Goal: Task Accomplishment & Management: Use online tool/utility

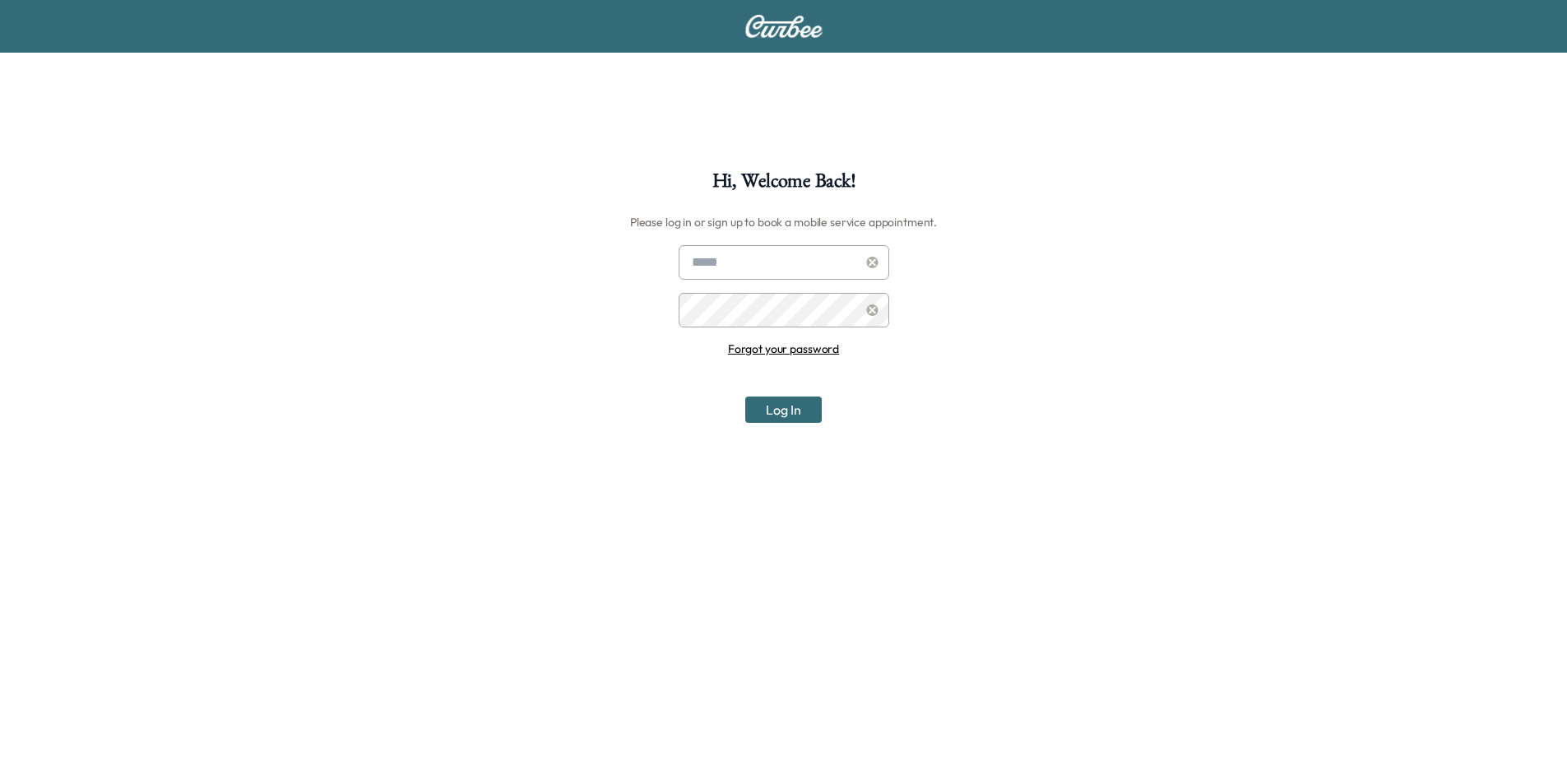
click at [797, 258] on input "text" at bounding box center [784, 262] width 211 height 34
click at [712, 258] on input "text" at bounding box center [784, 262] width 211 height 34
type input "**********"
click at [745, 396] on button "Log In" at bounding box center [784, 409] width 76 height 26
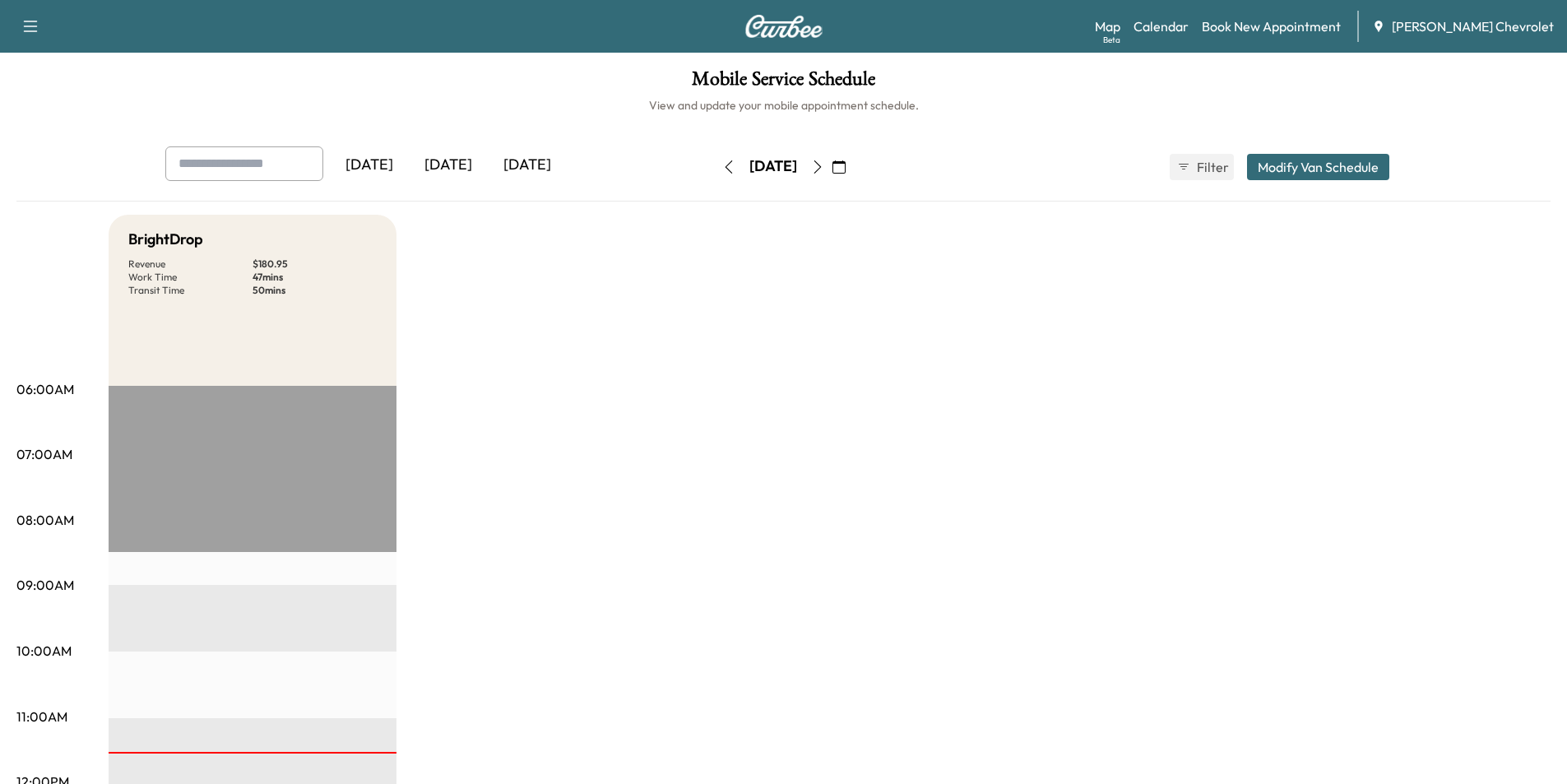
click at [463, 162] on div "[DATE]" at bounding box center [448, 165] width 79 height 38
click at [517, 175] on div "[DATE]" at bounding box center [527, 165] width 79 height 38
click at [1255, 21] on link "Book New Appointment" at bounding box center [1271, 26] width 139 height 20
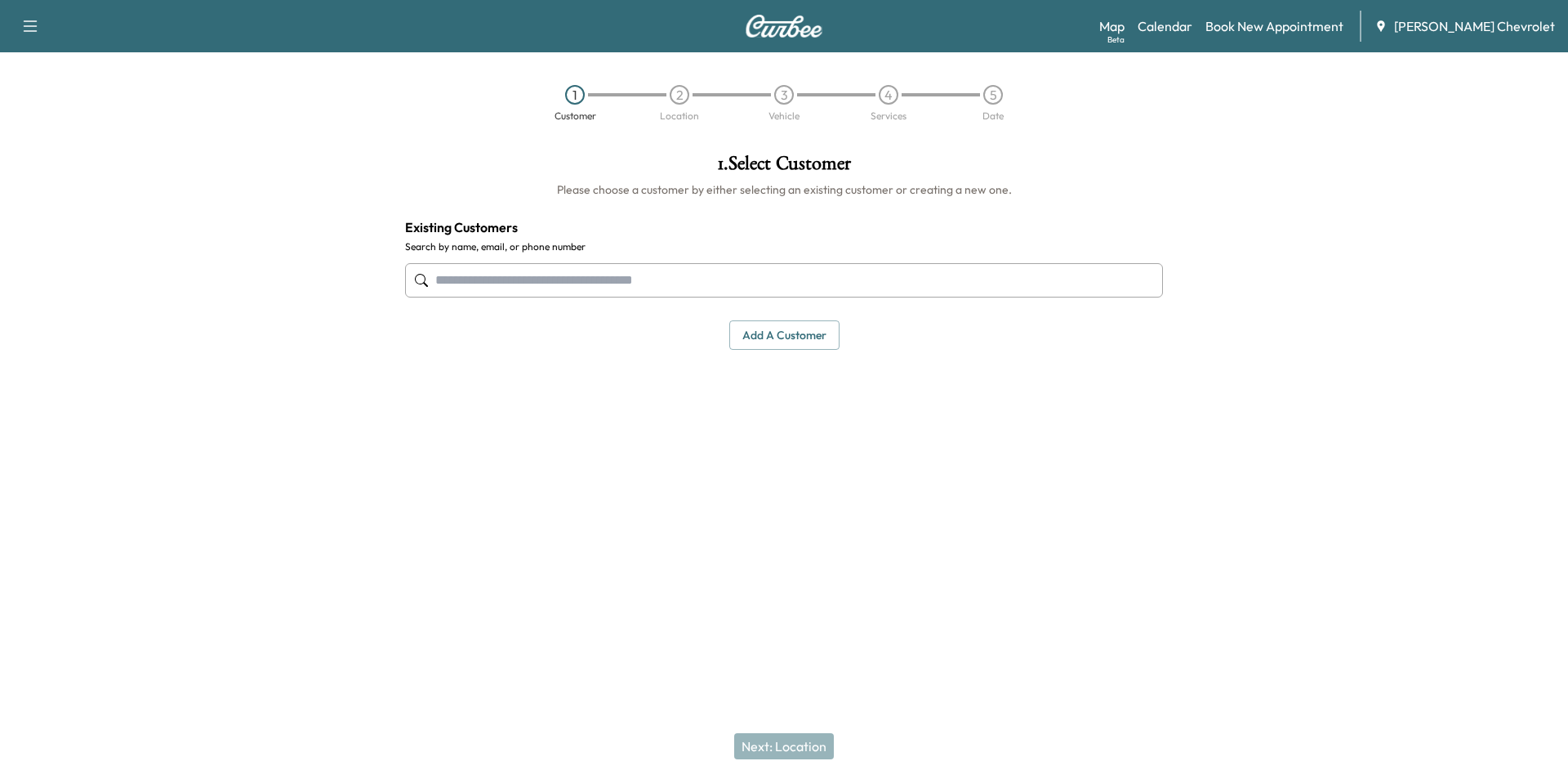
click at [623, 274] on input "text" at bounding box center [784, 280] width 759 height 34
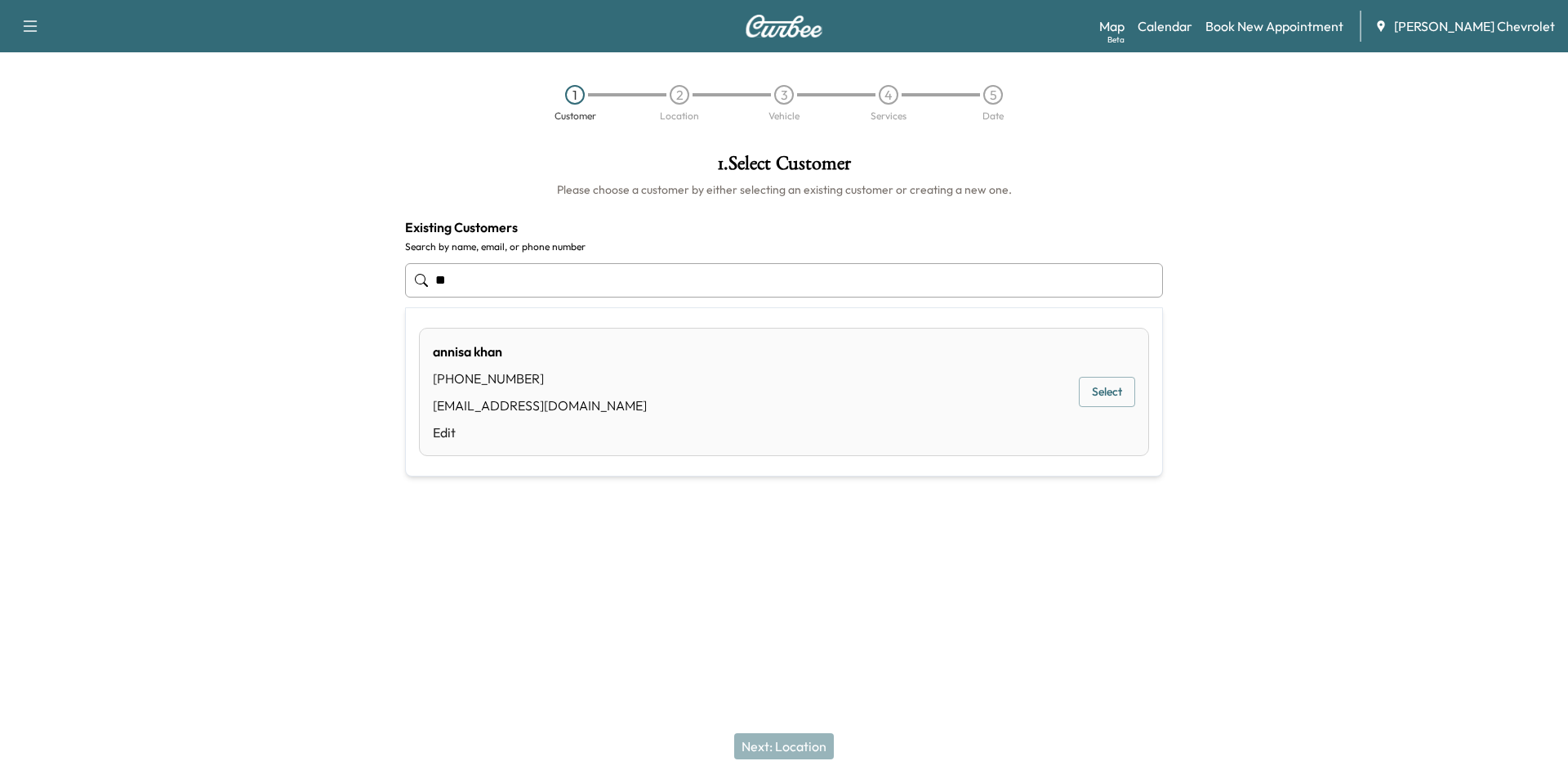
type input "*"
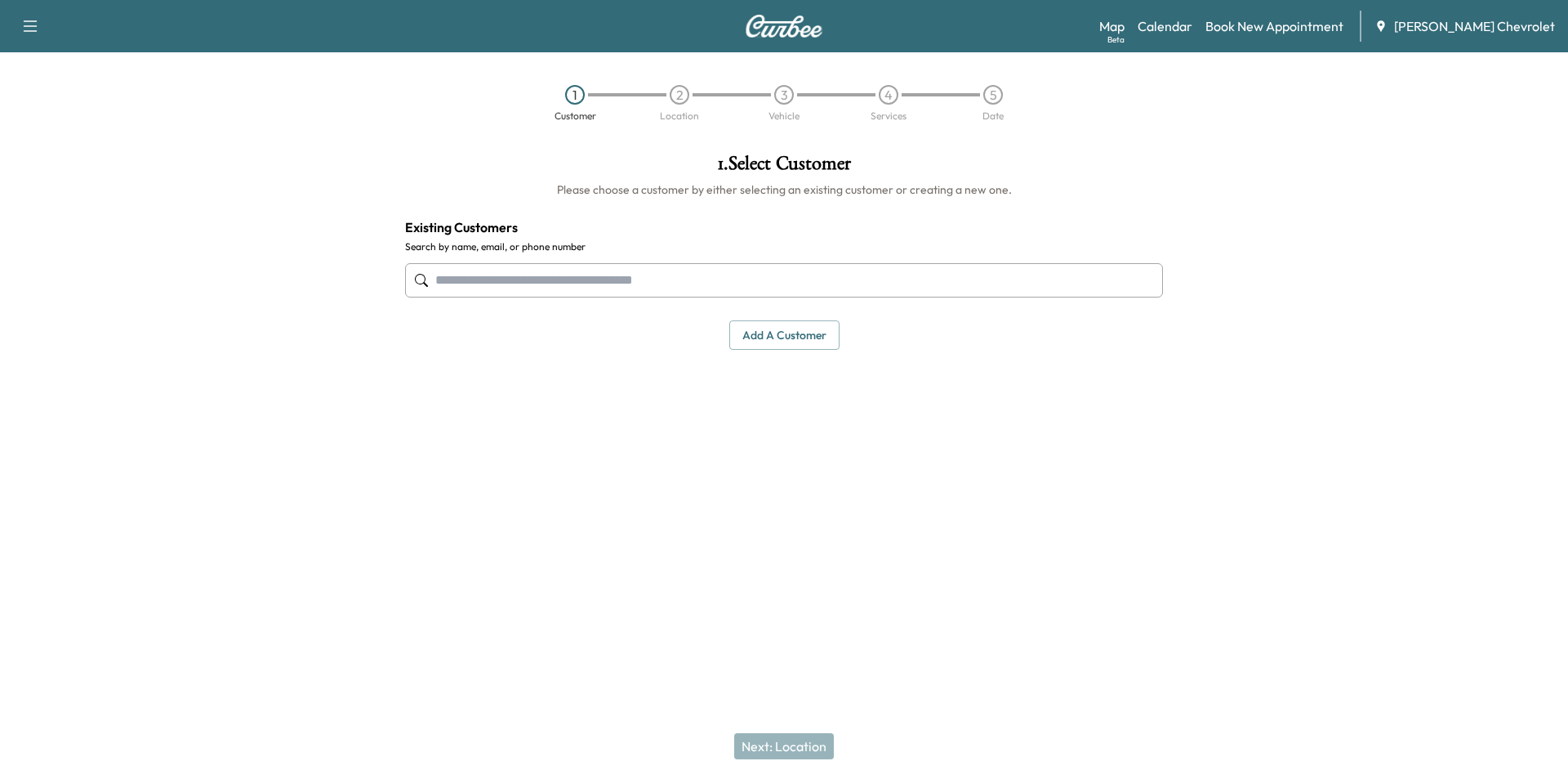
click at [34, 37] on button "button" at bounding box center [30, 26] width 34 height 26
click at [153, 191] on div at bounding box center [195, 335] width 392 height 390
click at [1125, 24] on link "Map Beta" at bounding box center [1111, 26] width 25 height 19
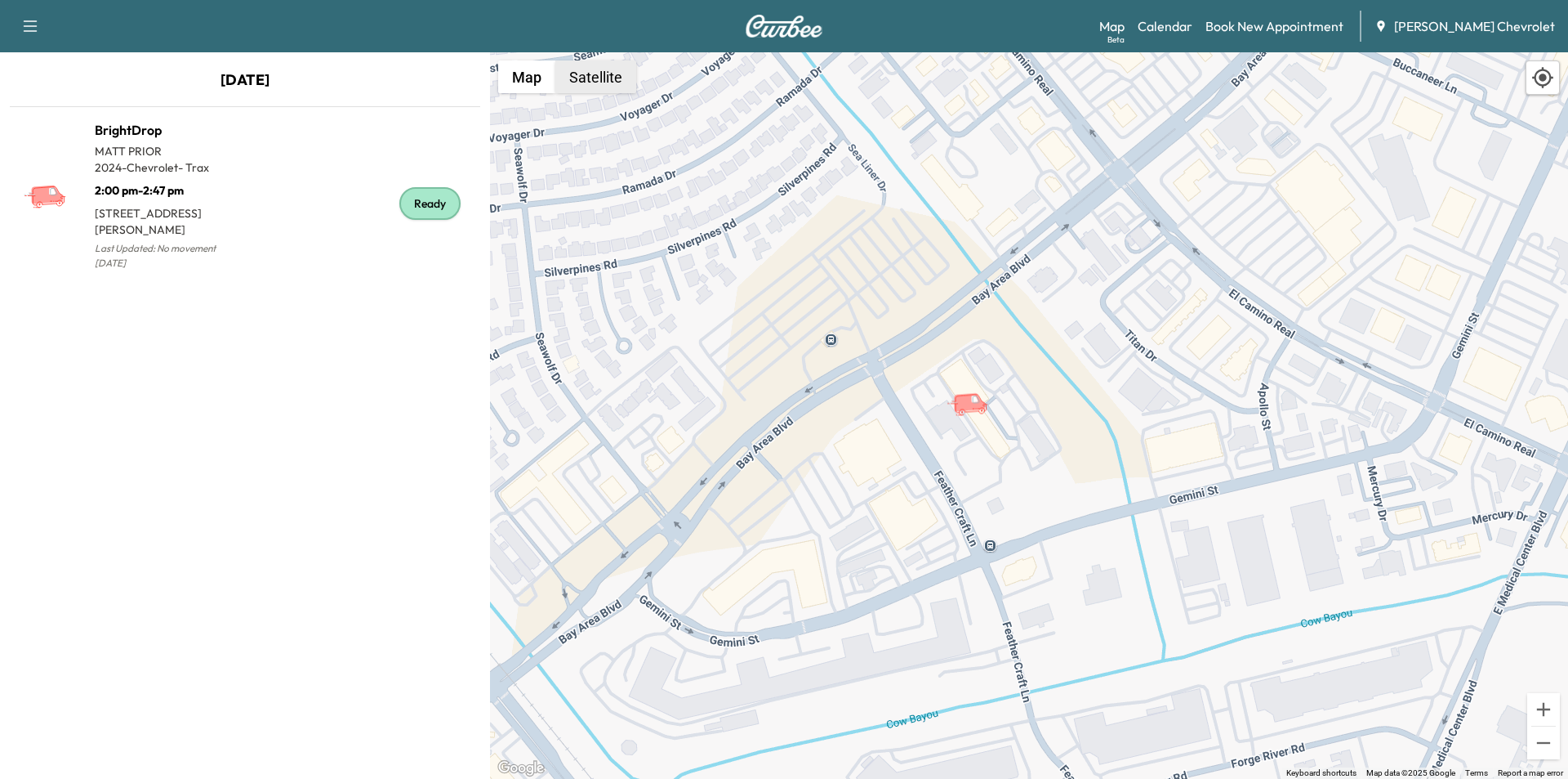
click at [619, 86] on button "Satellite" at bounding box center [596, 76] width 81 height 32
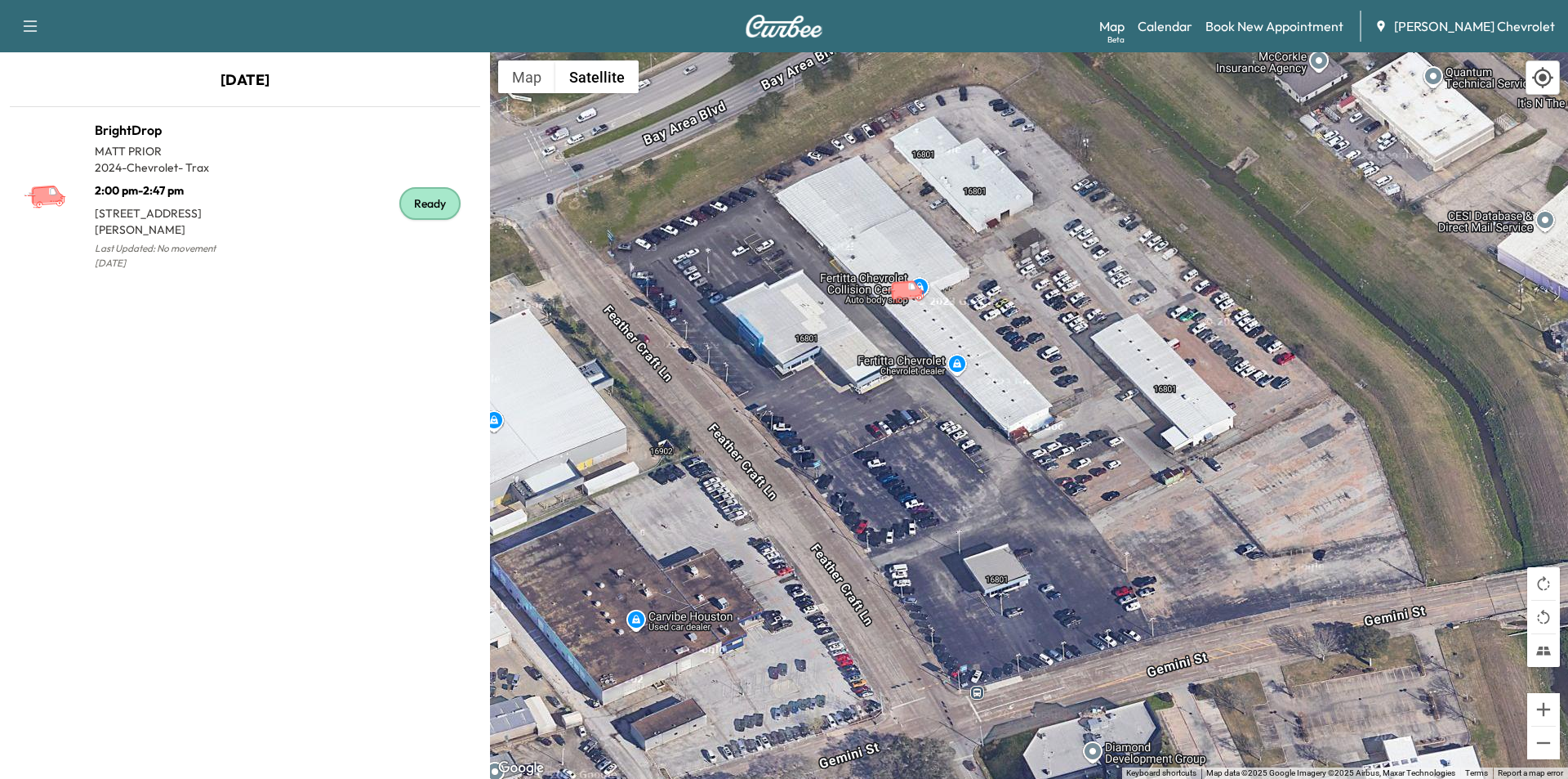
drag, startPoint x: 1134, startPoint y: 460, endPoint x: 767, endPoint y: 466, distance: 367.0
click at [767, 466] on div "To activate drag with keyboard, press Alt + Enter. Once in keyboard drag state,…" at bounding box center [1029, 415] width 1078 height 726
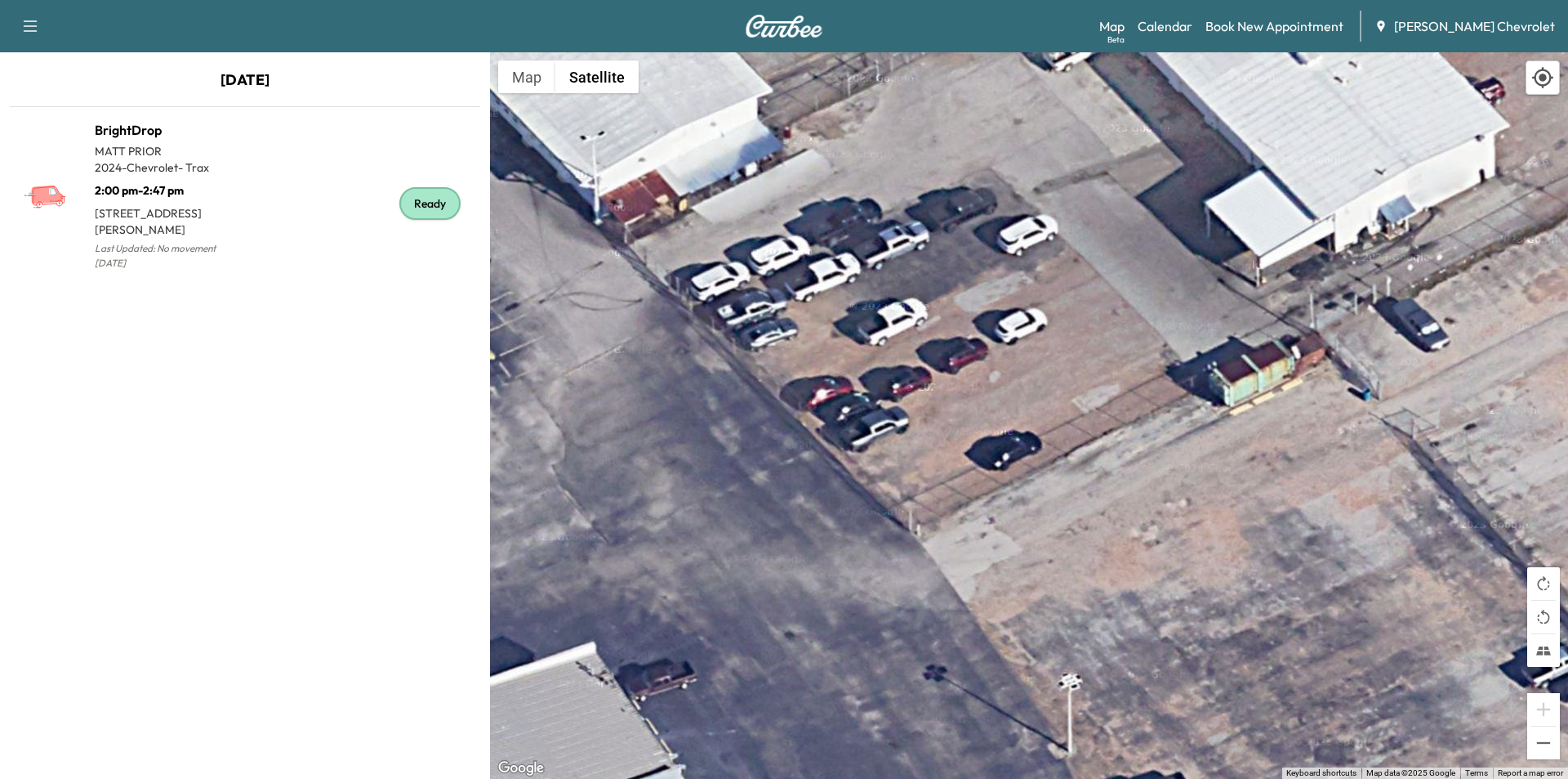
drag, startPoint x: 952, startPoint y: 481, endPoint x: 315, endPoint y: 414, distance: 640.5
click at [315, 413] on div "September 22, 2025 BrightDrop MATT PRIOR 2024 - Chevrolet - Trax 2:00 pm - 2:47…" at bounding box center [784, 415] width 1568 height 726
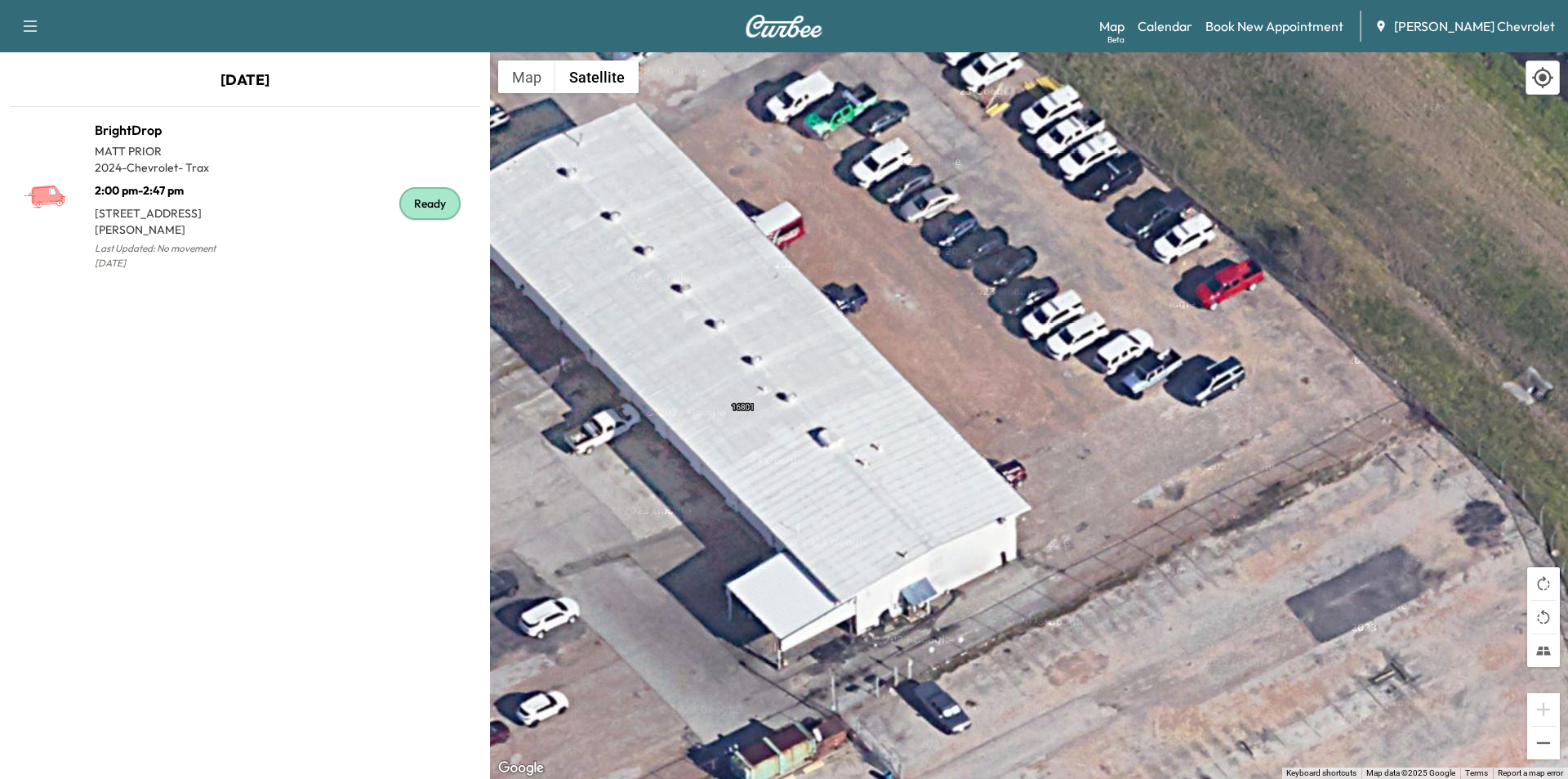
drag, startPoint x: 1098, startPoint y: 330, endPoint x: 849, endPoint y: 604, distance: 370.2
click at [849, 604] on div "To activate drag with keyboard, press Alt + Enter. Once in keyboard drag state,…" at bounding box center [1029, 415] width 1078 height 726
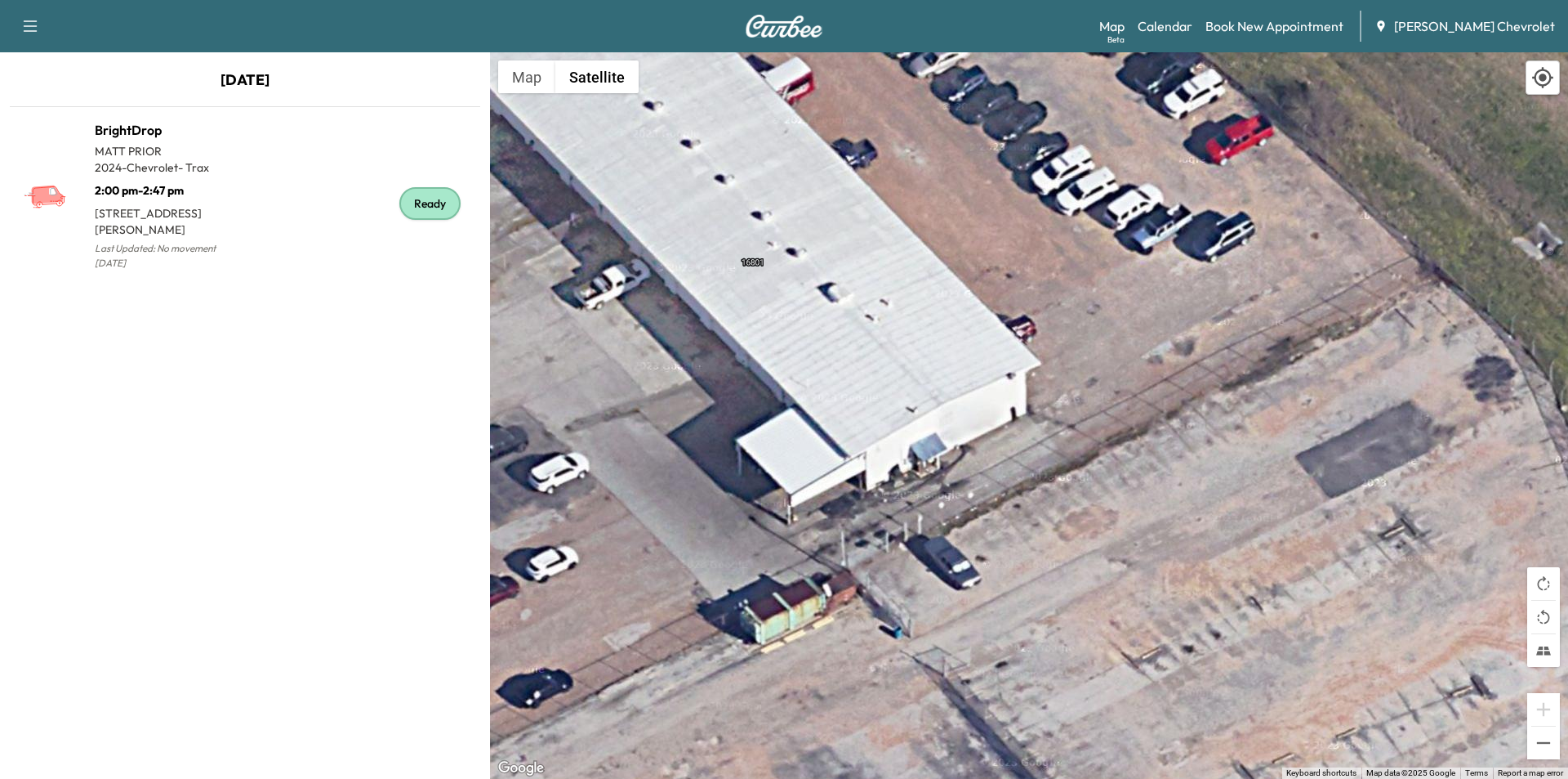
drag, startPoint x: 857, startPoint y: 250, endPoint x: 877, endPoint y: 113, distance: 138.5
click at [855, 86] on div "To activate drag with keyboard, press Alt + Enter. Once in keyboard drag state,…" at bounding box center [1029, 415] width 1078 height 726
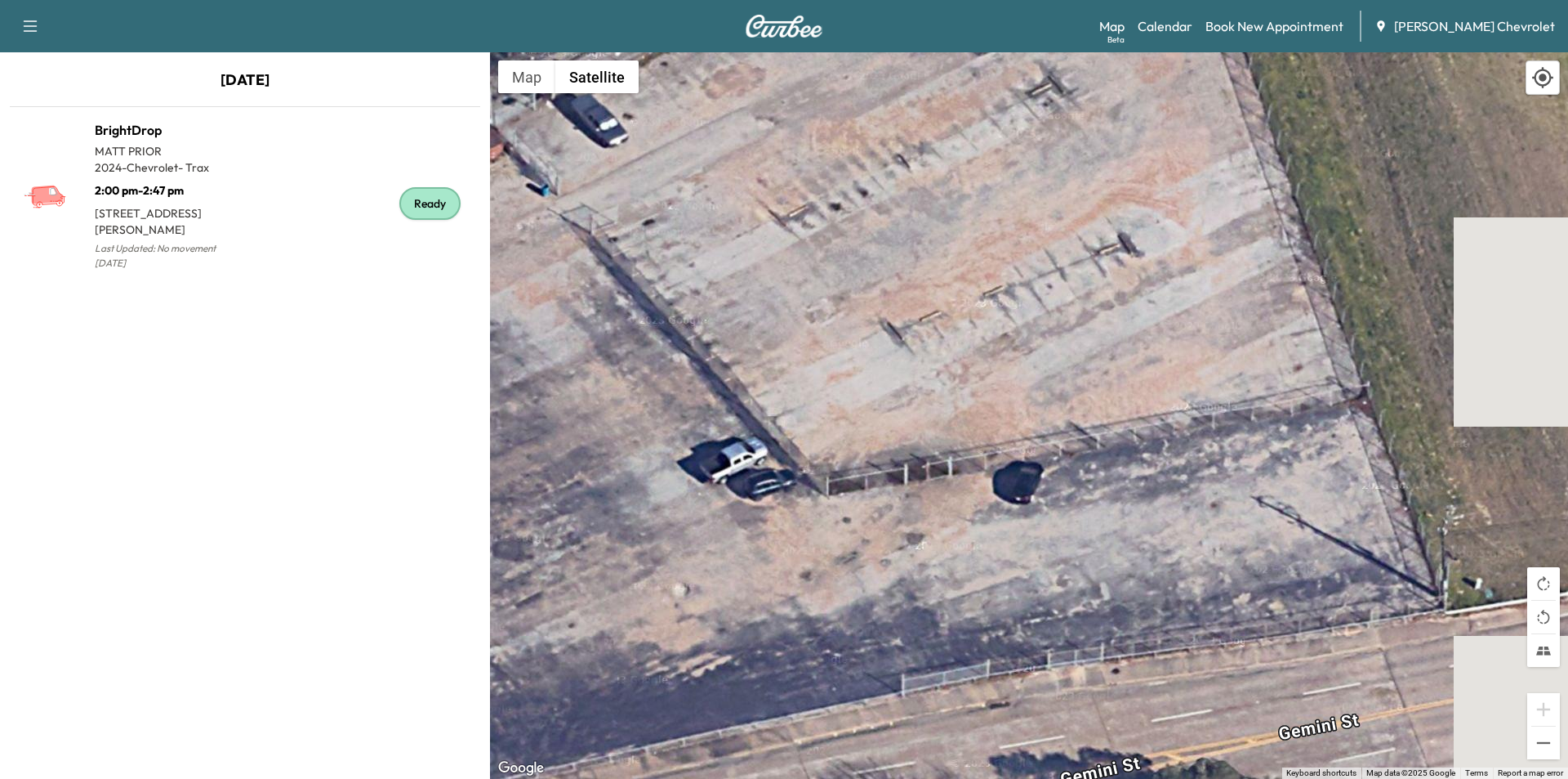
drag, startPoint x: 1305, startPoint y: 660, endPoint x: 950, endPoint y: 228, distance: 559.2
click at [950, 228] on div "To activate drag with keyboard, press Alt + Enter. Once in keyboard drag state,…" at bounding box center [1029, 415] width 1078 height 726
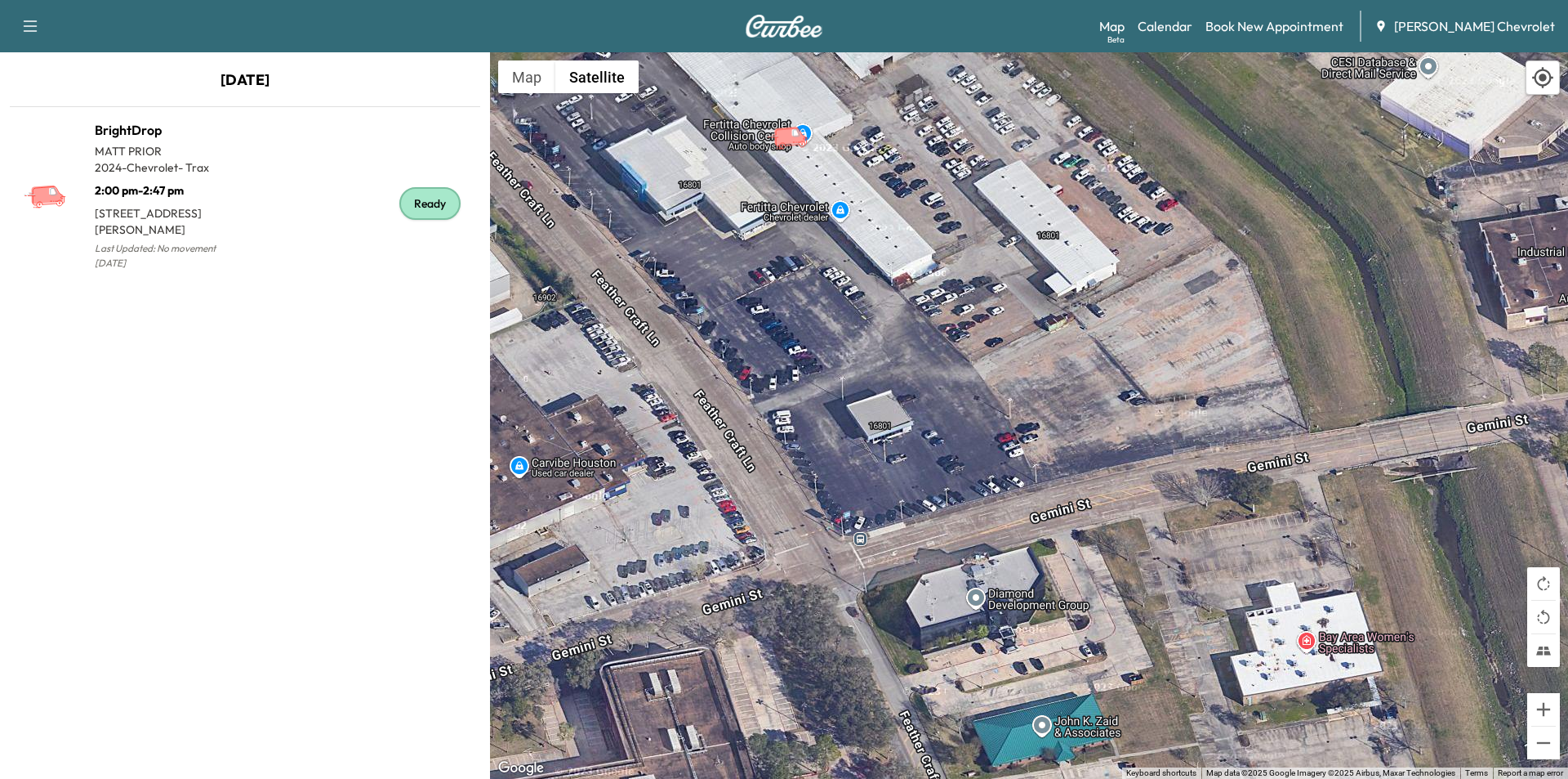
drag, startPoint x: 956, startPoint y: 317, endPoint x: 1124, endPoint y: 361, distance: 173.7
click at [1124, 361] on div "To activate drag with keyboard, press Alt + Enter. Once in keyboard drag state,…" at bounding box center [1029, 415] width 1078 height 726
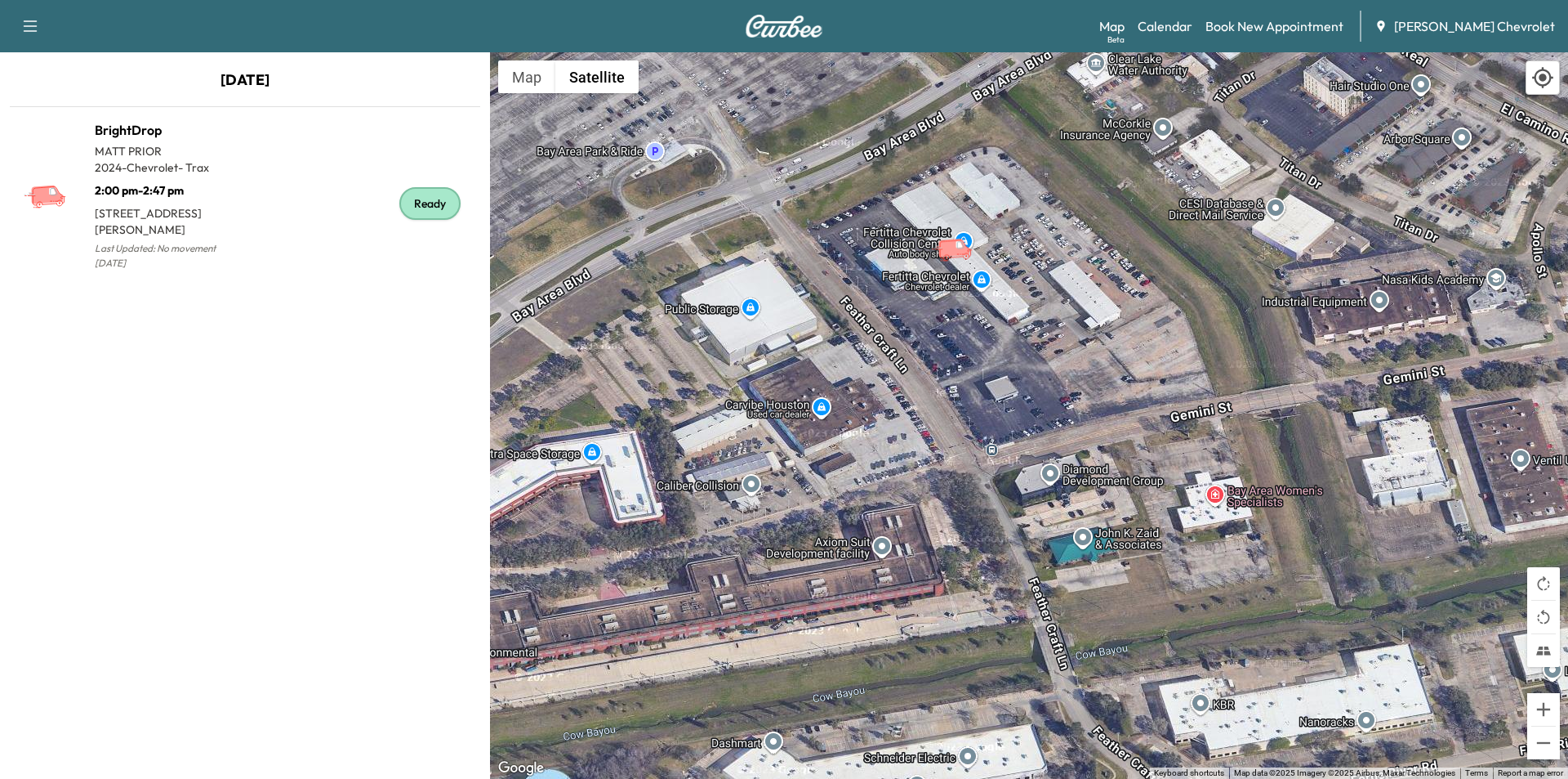
click at [815, 31] on img at bounding box center [784, 26] width 79 height 23
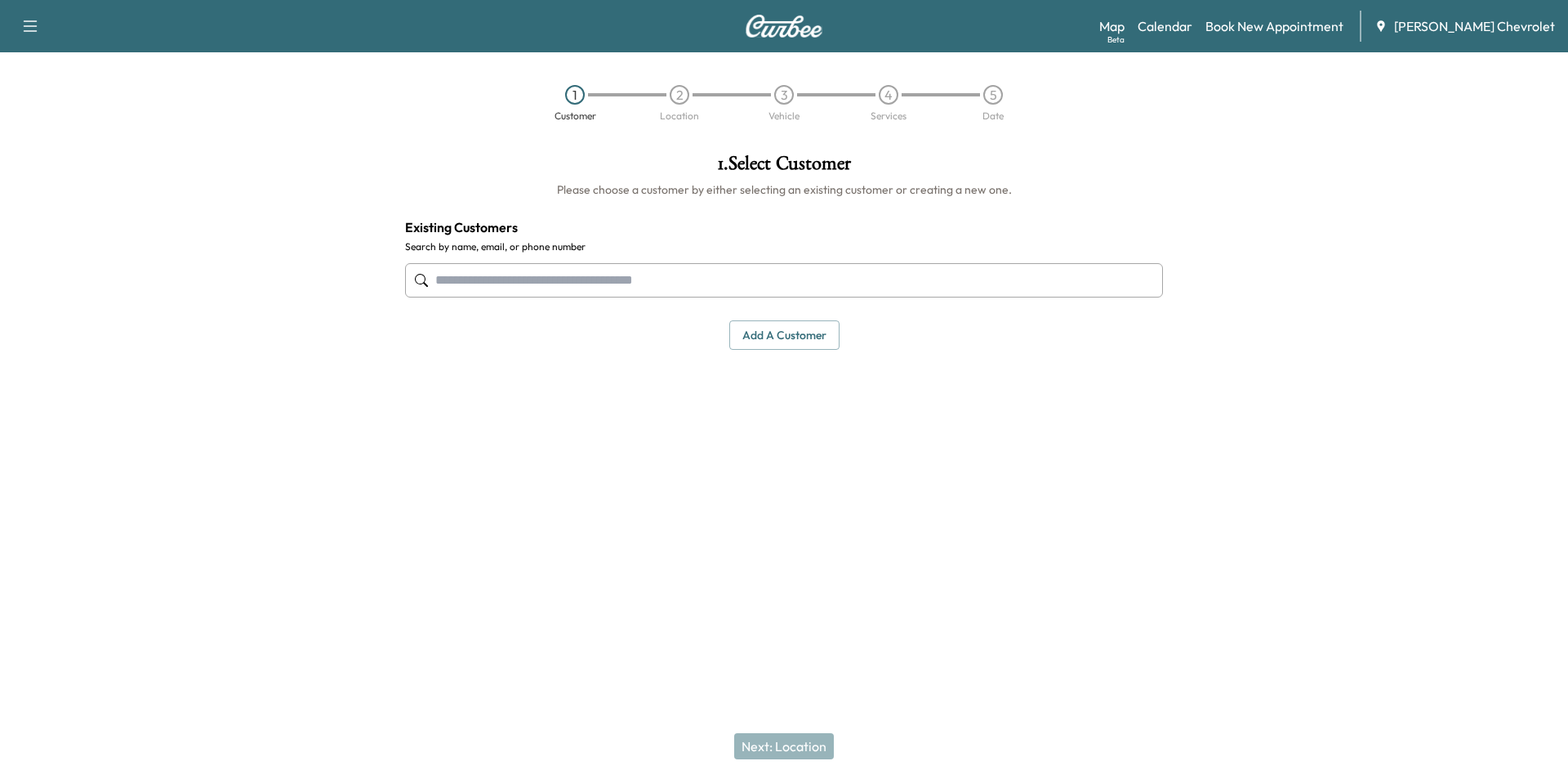
click at [795, 10] on div "Support Log Out Map Beta Calendar Book New Appointment Fertitta Chevrolet" at bounding box center [784, 26] width 1568 height 52
click at [795, 24] on img at bounding box center [784, 26] width 79 height 23
click at [787, 27] on img at bounding box center [784, 26] width 79 height 23
click at [1254, 27] on link "Book New Appointment" at bounding box center [1274, 26] width 138 height 19
click at [23, 16] on button "button" at bounding box center [30, 26] width 34 height 26
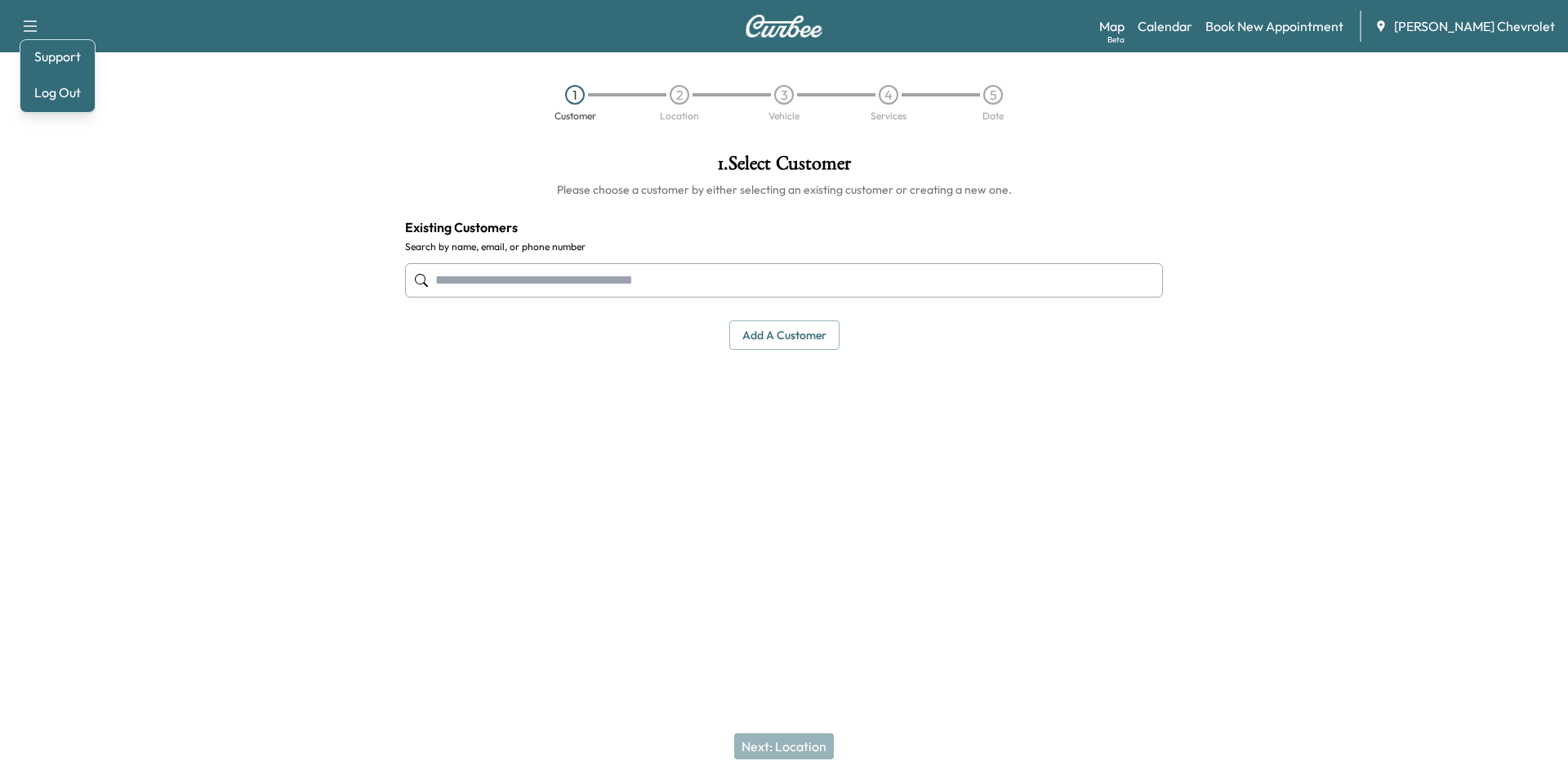
click at [153, 81] on div "1 Customer 2 Location 3 Vehicle 4 Services 5 Date" at bounding box center [784, 103] width 1568 height 75
click at [1192, 30] on link "Calendar" at bounding box center [1165, 26] width 55 height 19
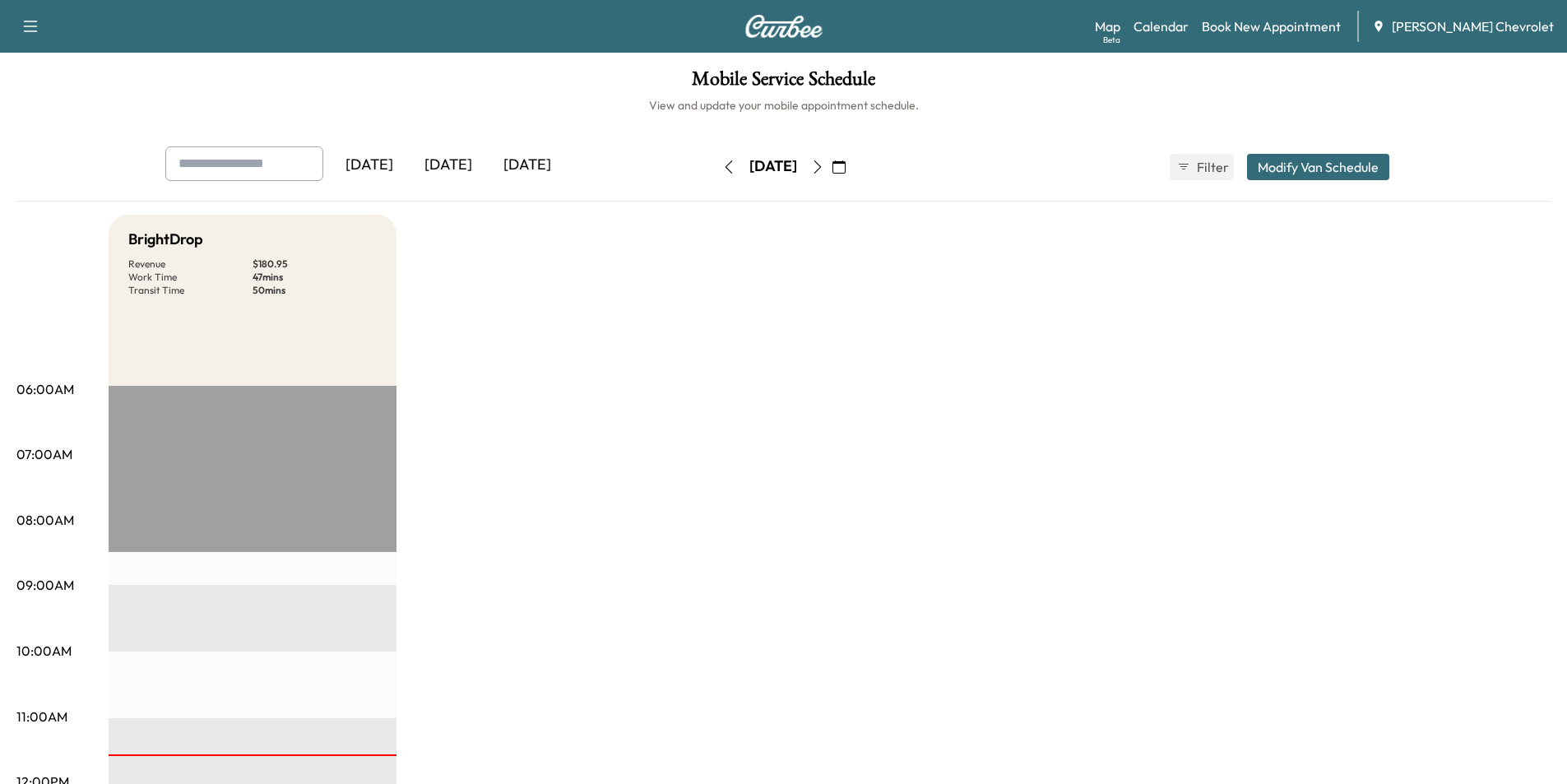
click at [846, 167] on icon "button" at bounding box center [839, 167] width 13 height 13
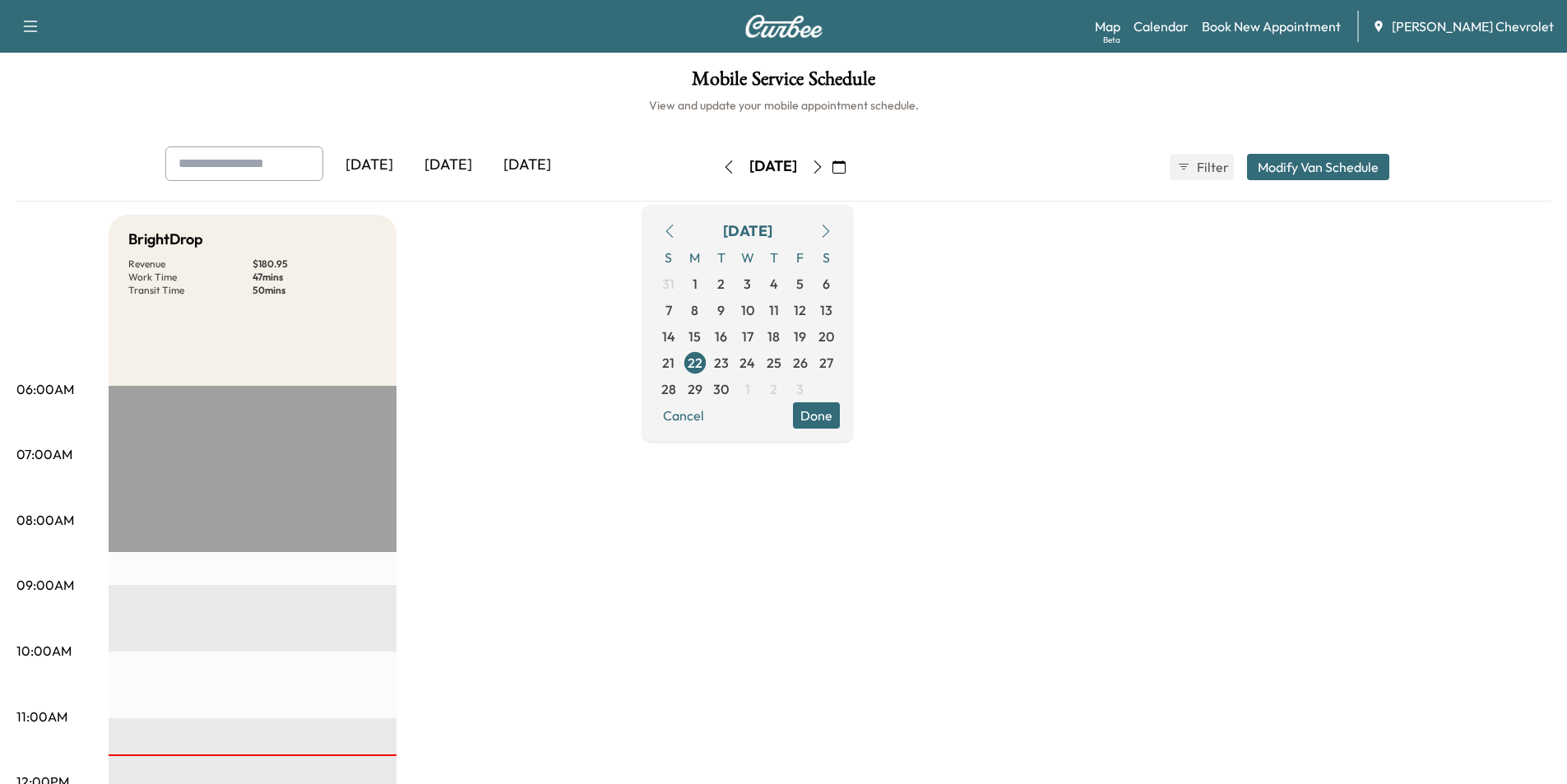
click at [846, 172] on icon "button" at bounding box center [839, 167] width 13 height 13
